Goal: Information Seeking & Learning: Learn about a topic

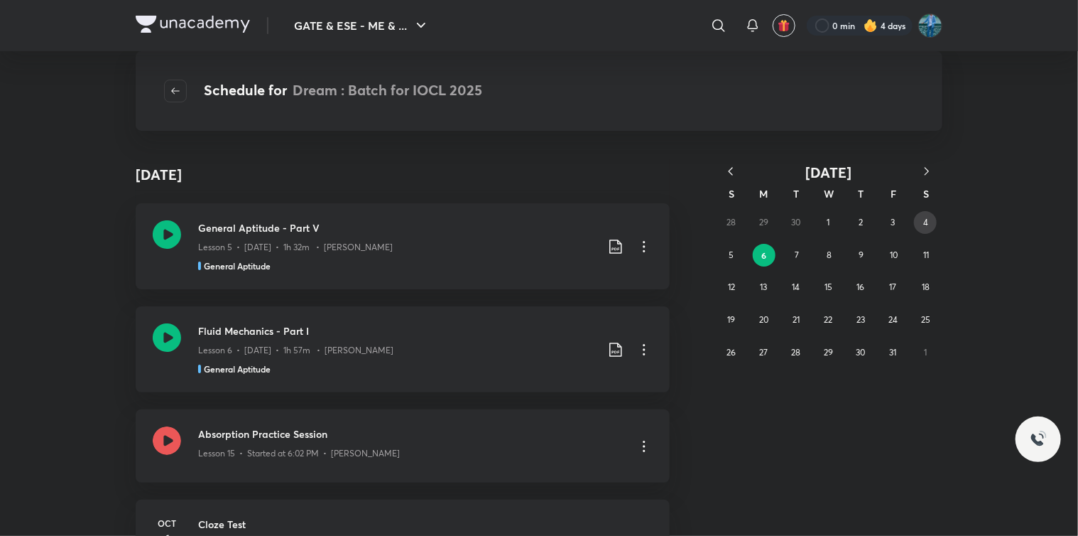
click at [928, 224] on abbr "4" at bounding box center [925, 222] width 5 height 11
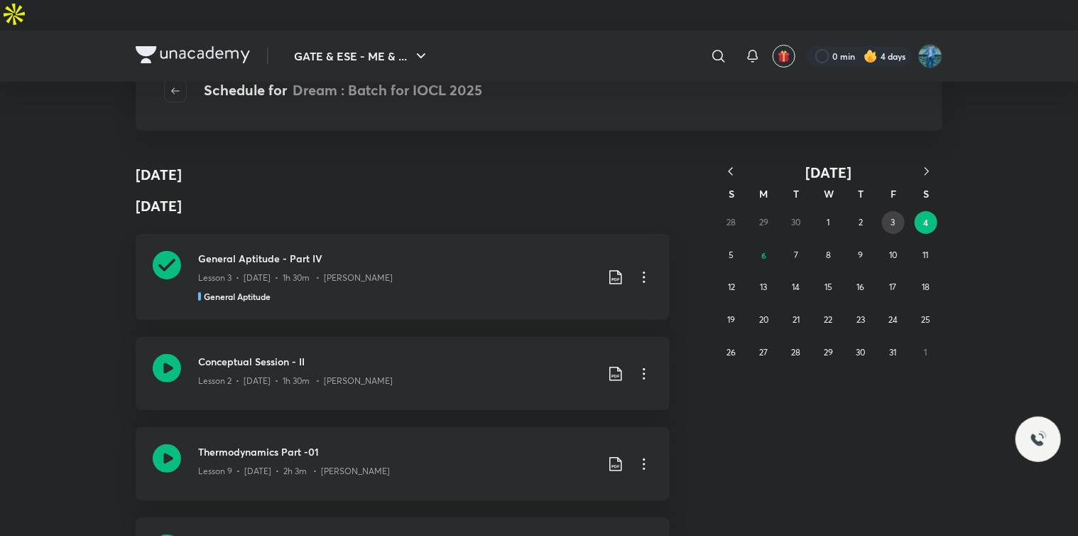
click at [901, 222] on button "3" at bounding box center [893, 222] width 23 height 23
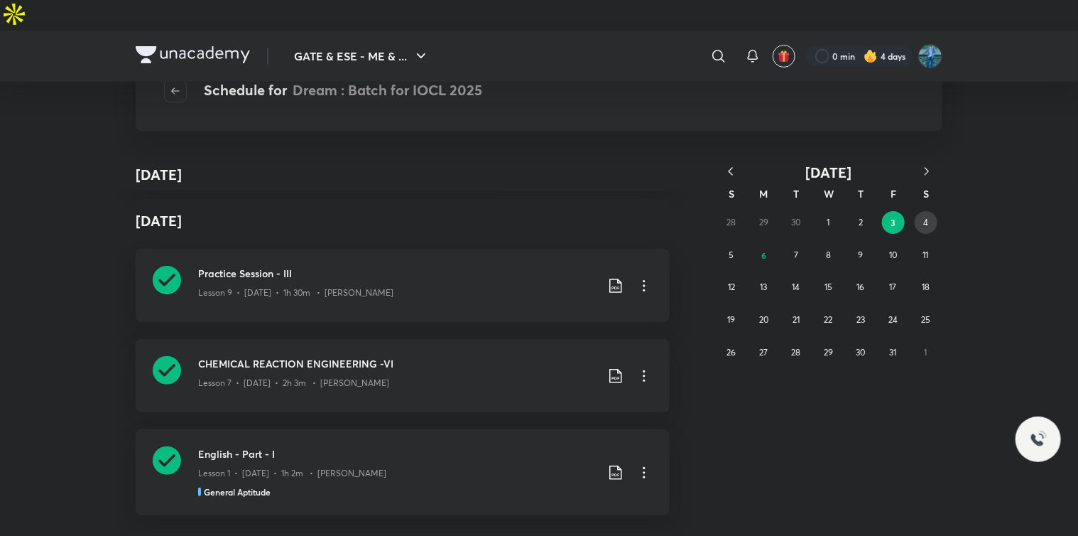
scroll to position [1892, 0]
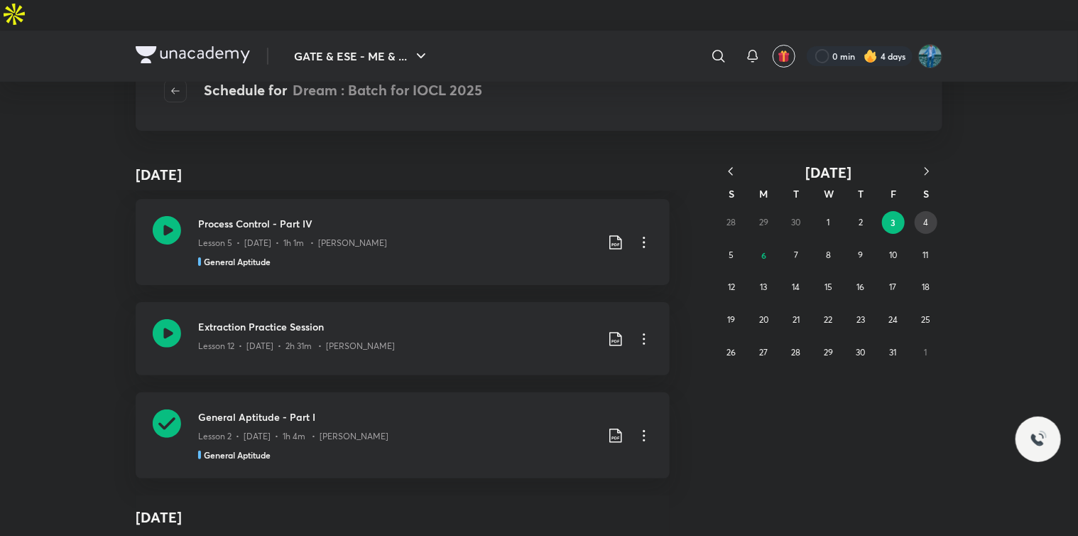
click at [928, 227] on abbr "4" at bounding box center [926, 222] width 5 height 11
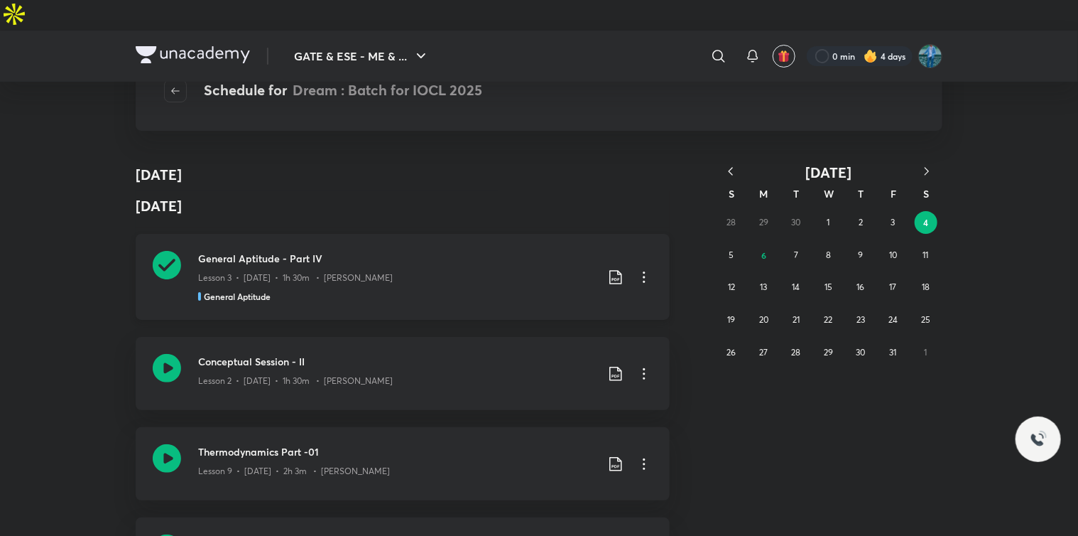
click at [387, 290] on div "General Aptitude" at bounding box center [397, 296] width 398 height 13
